Goal: Information Seeking & Learning: Compare options

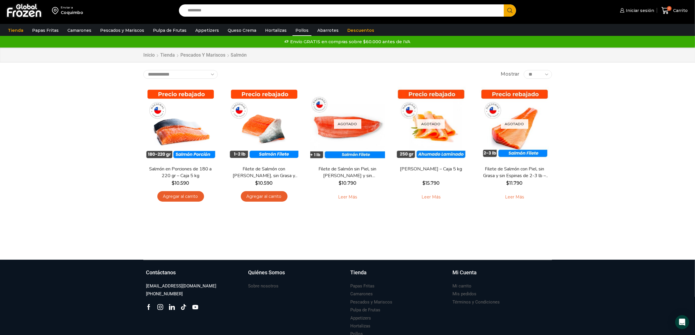
click at [292, 30] on link "Pollos" at bounding box center [301, 30] width 19 height 11
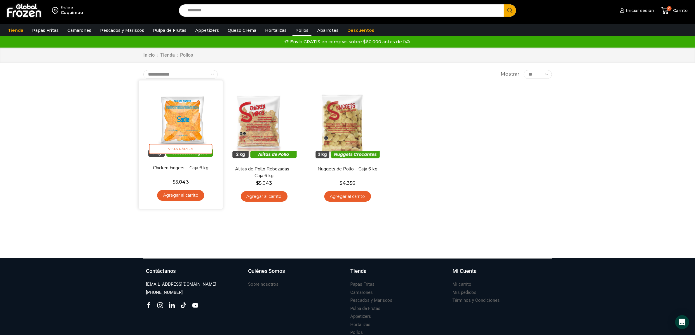
click at [184, 126] on img at bounding box center [180, 122] width 75 height 75
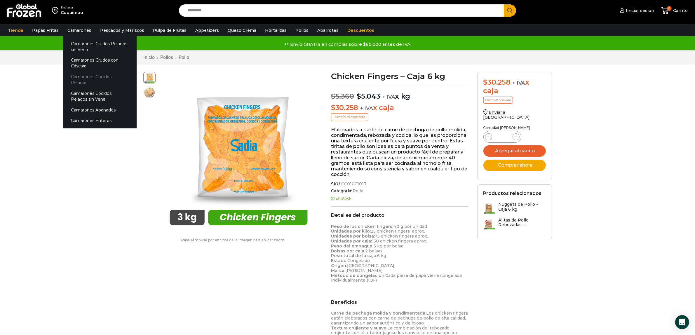
click at [91, 79] on link "Camarones Cocidos Pelados" at bounding box center [100, 80] width 74 height 17
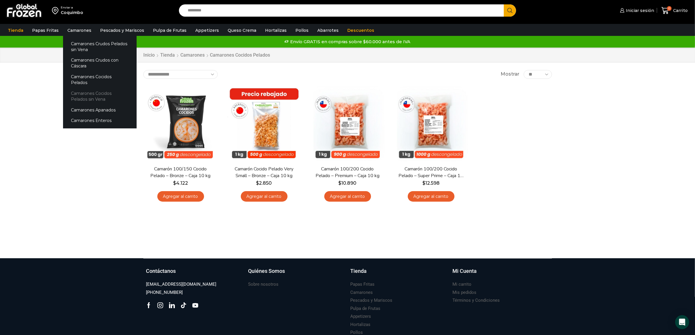
click at [93, 88] on link "Camarones Cocidos Pelados sin Vena" at bounding box center [100, 96] width 74 height 17
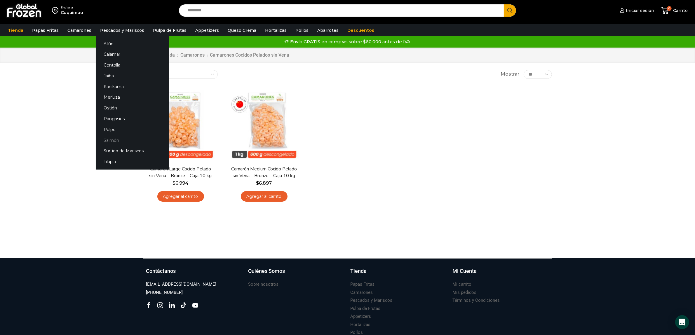
click at [109, 139] on link "Salmón" at bounding box center [133, 140] width 74 height 11
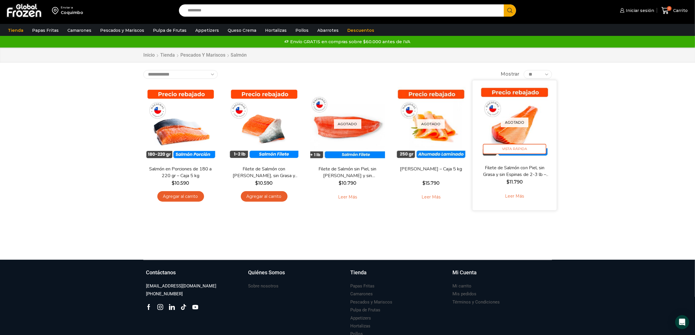
click at [528, 155] on img at bounding box center [514, 122] width 75 height 75
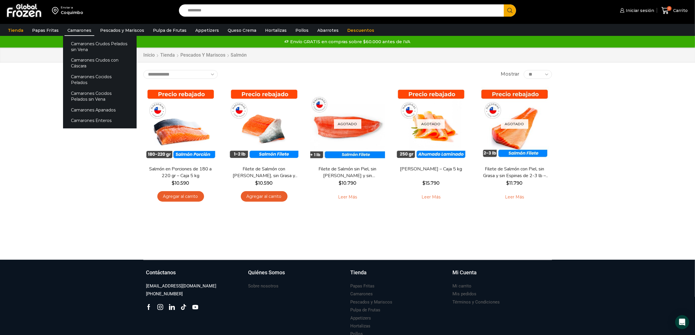
click at [77, 29] on link "Camarones" at bounding box center [80, 30] width 30 height 11
